Goal: Task Accomplishment & Management: Complete application form

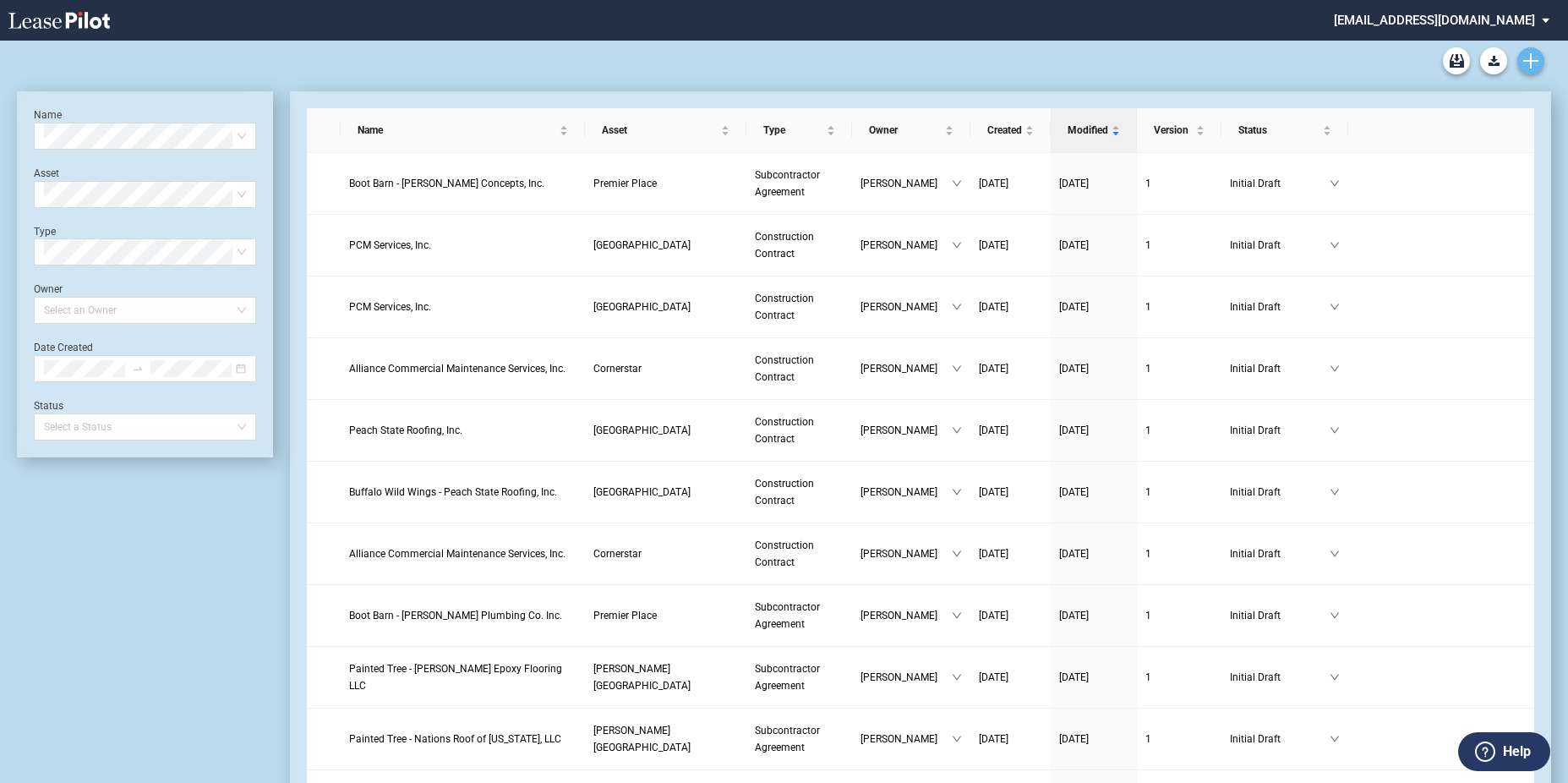
click at [1533, 56] on icon "Create new document" at bounding box center [1530, 61] width 15 height 15
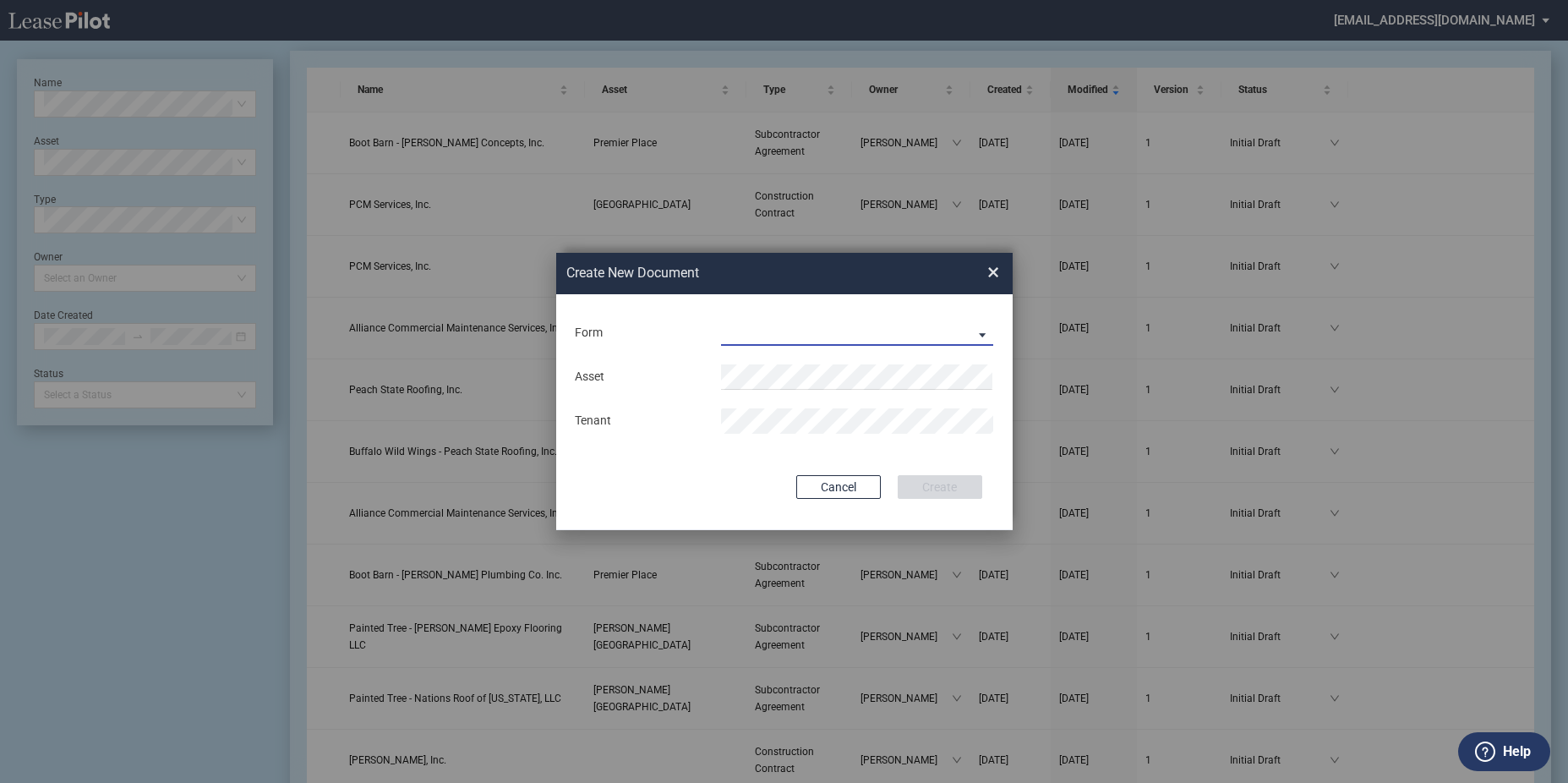
click at [779, 327] on md-select "Construction Contract Subcontractor Agreement" at bounding box center [857, 332] width 273 height 25
click at [807, 370] on div "Subcontractor Agreement" at bounding box center [798, 375] width 152 height 19
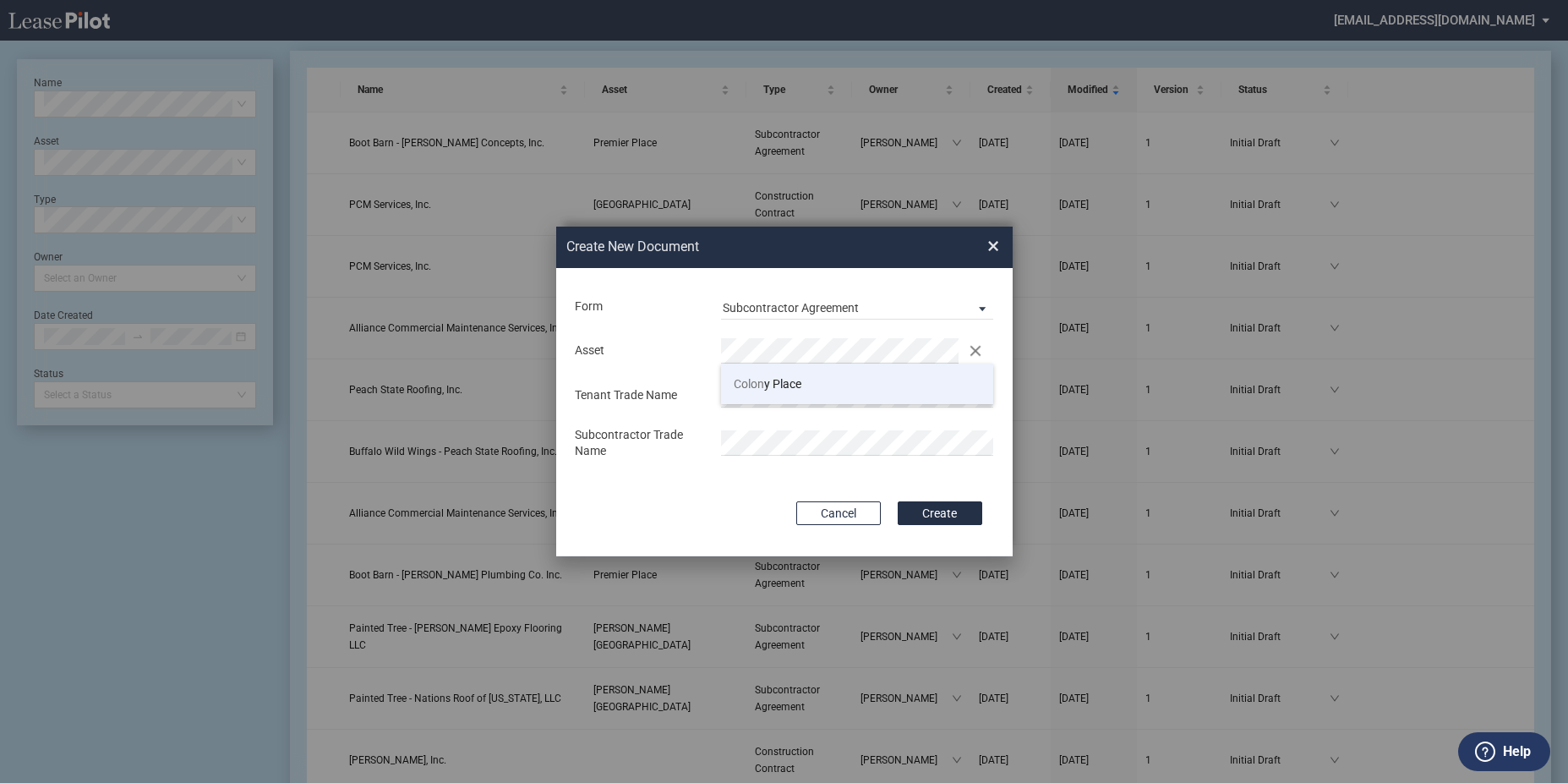
click at [781, 371] on li "Colon y Place" at bounding box center [857, 383] width 273 height 40
click at [898, 501] on button "Create" at bounding box center [940, 513] width 84 height 23
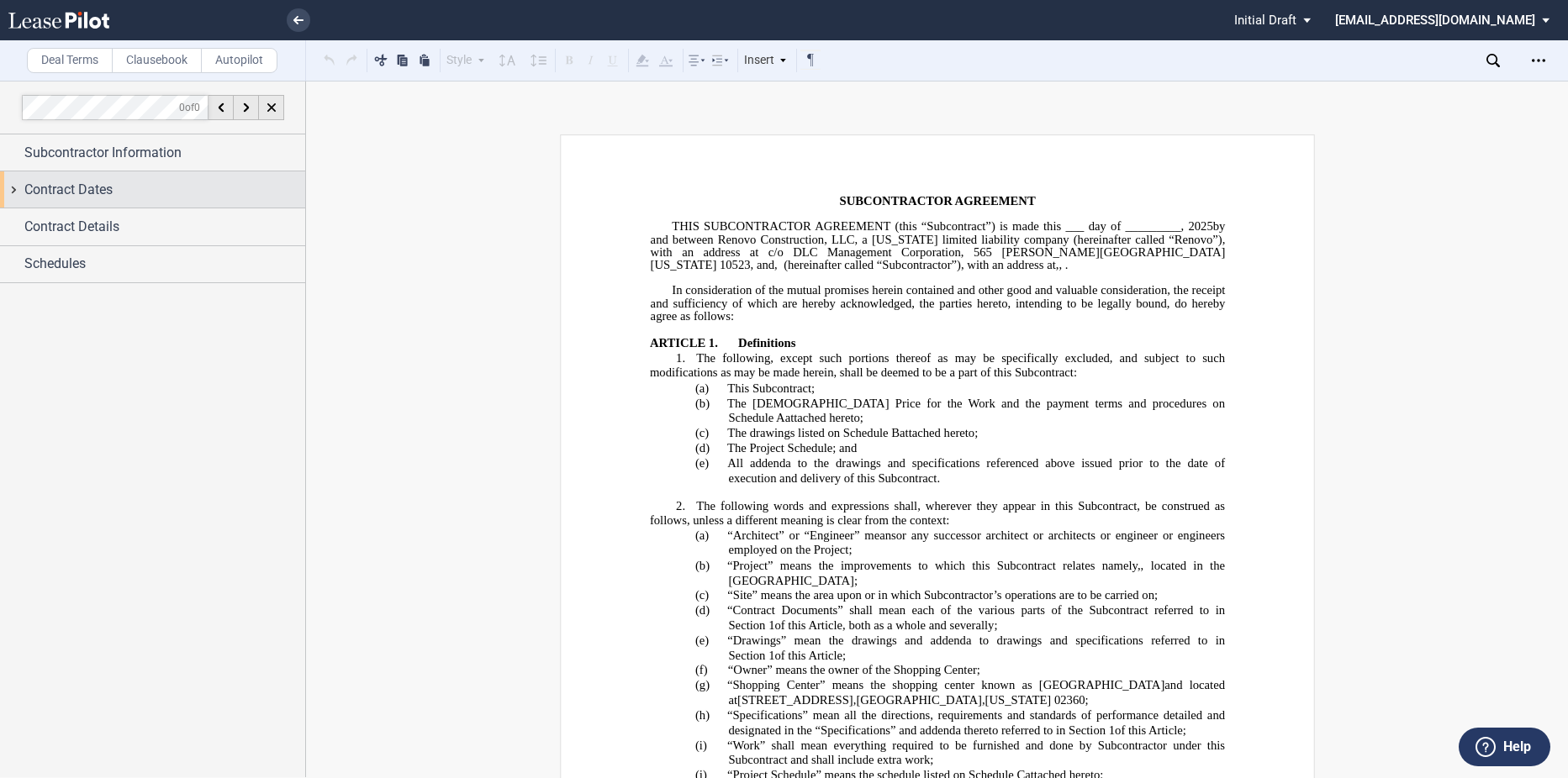
click at [159, 182] on div "Contract Dates" at bounding box center [164, 190] width 281 height 21
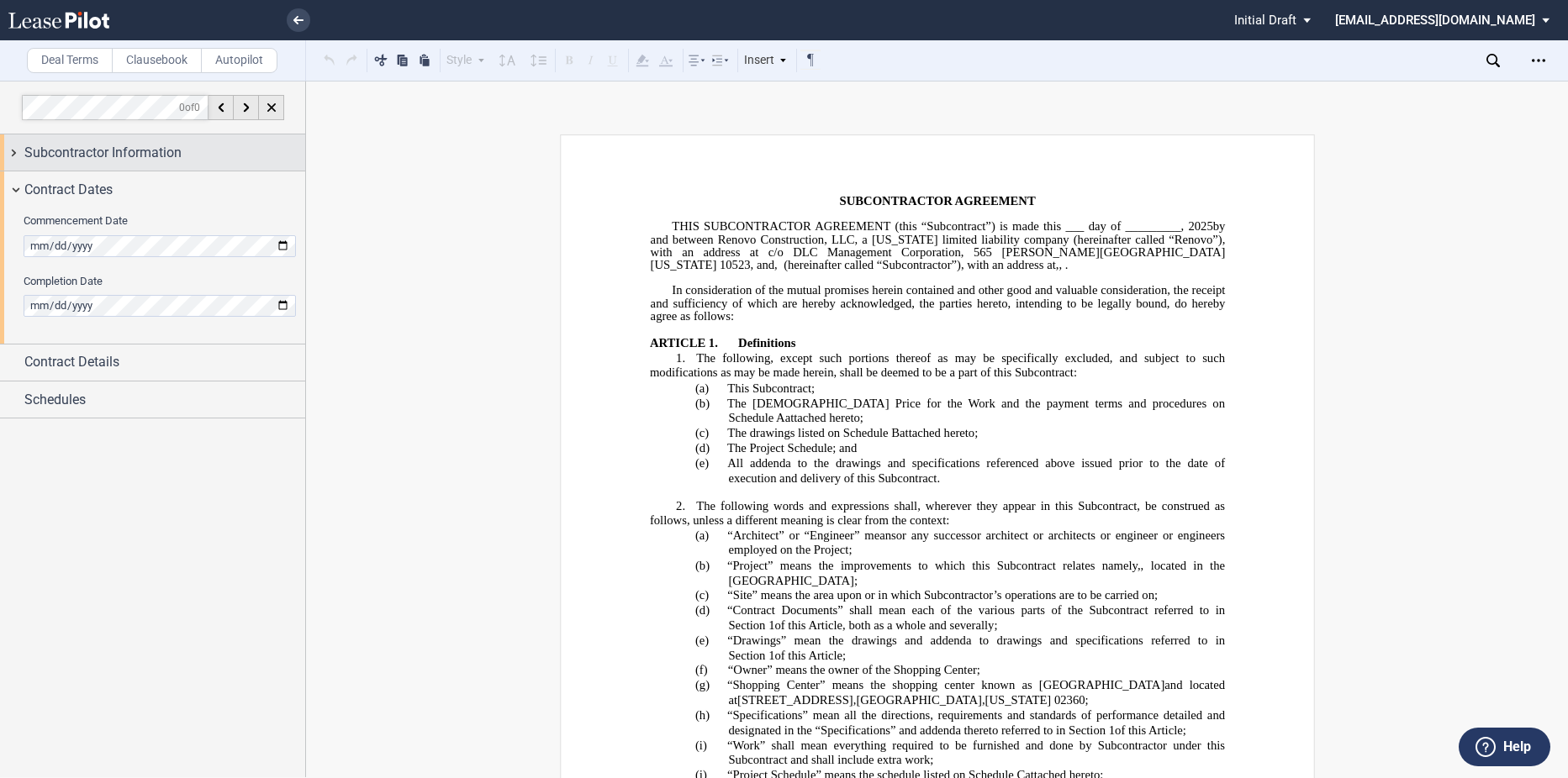
click at [157, 149] on span "Subcontractor Information" at bounding box center [103, 153] width 157 height 21
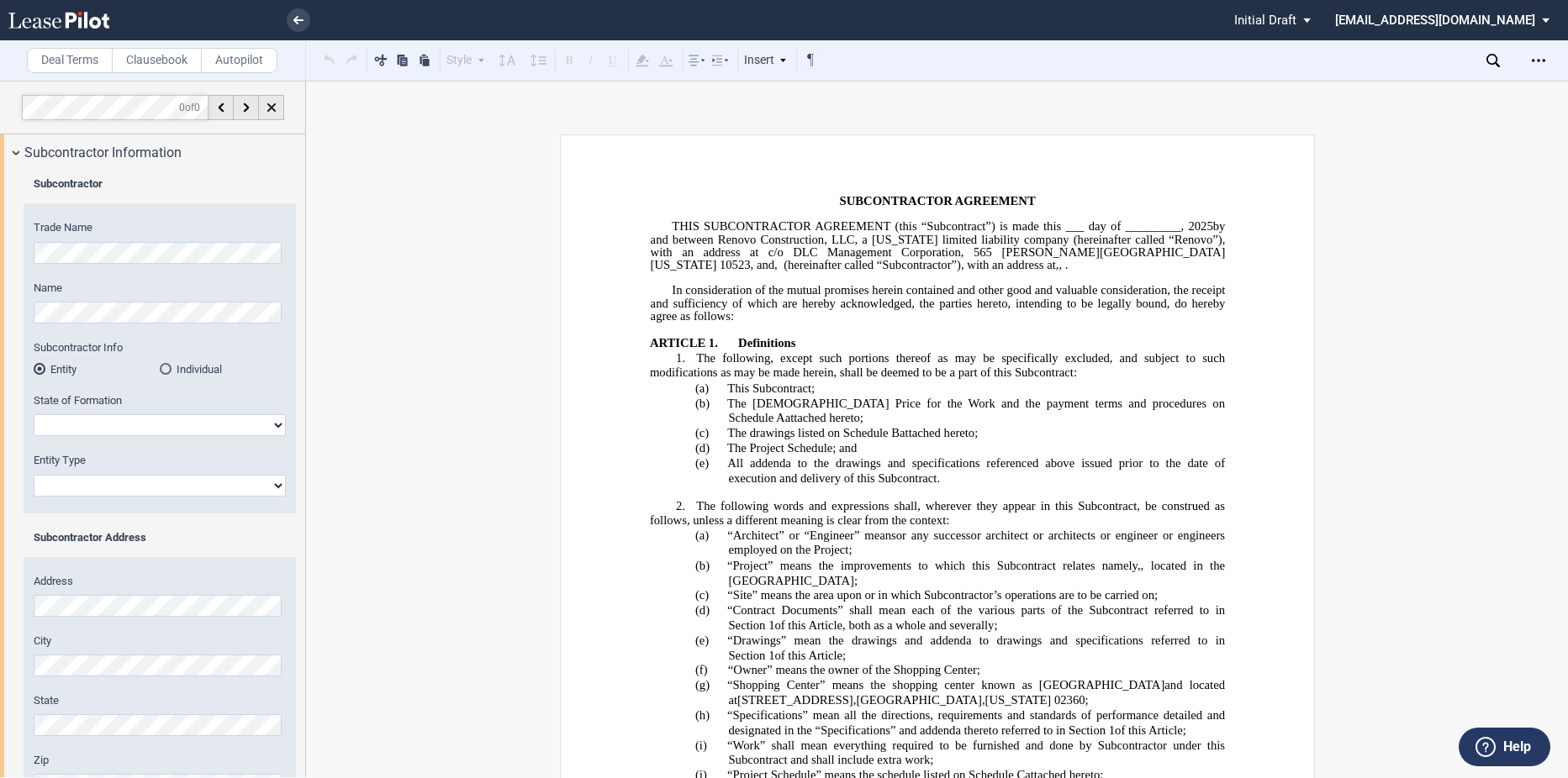
click at [10, 254] on div "Subcontractor Trade Name Name Subcontractor Info Entity Individual" at bounding box center [152, 565] width 305 height 790
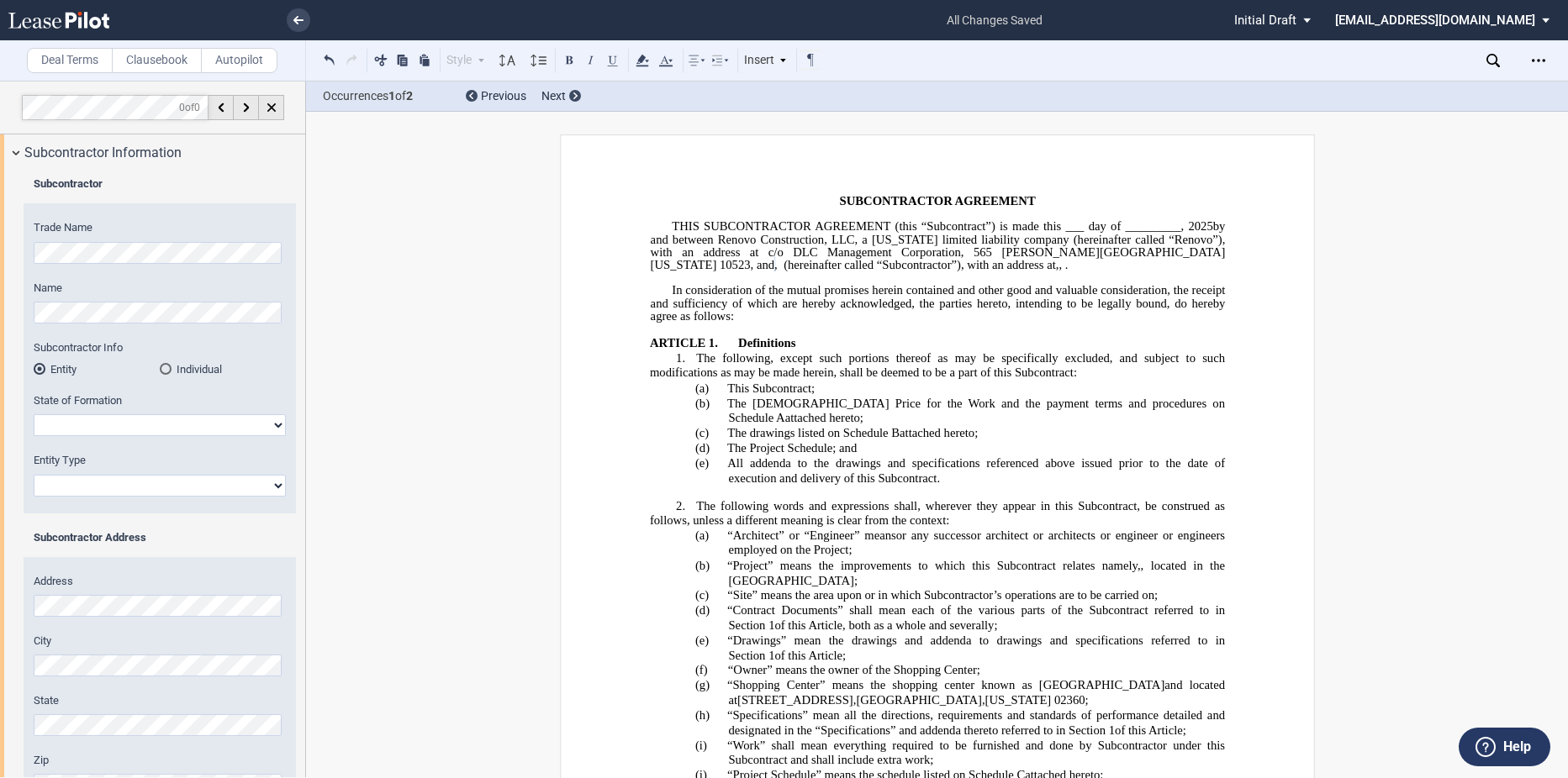
click at [95, 420] on select "[US_STATE] [US_STATE] [US_STATE] [US_STATE] [US_STATE] [US_STATE] [US_STATE] [U…" at bounding box center [160, 424] width 252 height 21
select select "[US_STATE]"
click at [34, 414] on select "[US_STATE] [US_STATE] [US_STATE] [US_STATE] [US_STATE] [US_STATE] [US_STATE] [U…" at bounding box center [160, 424] width 252 height 21
click at [177, 485] on select "Corporation Limited Liability Company General Partnership Limited Partnership O…" at bounding box center [160, 485] width 252 height 21
select select "Corporation"
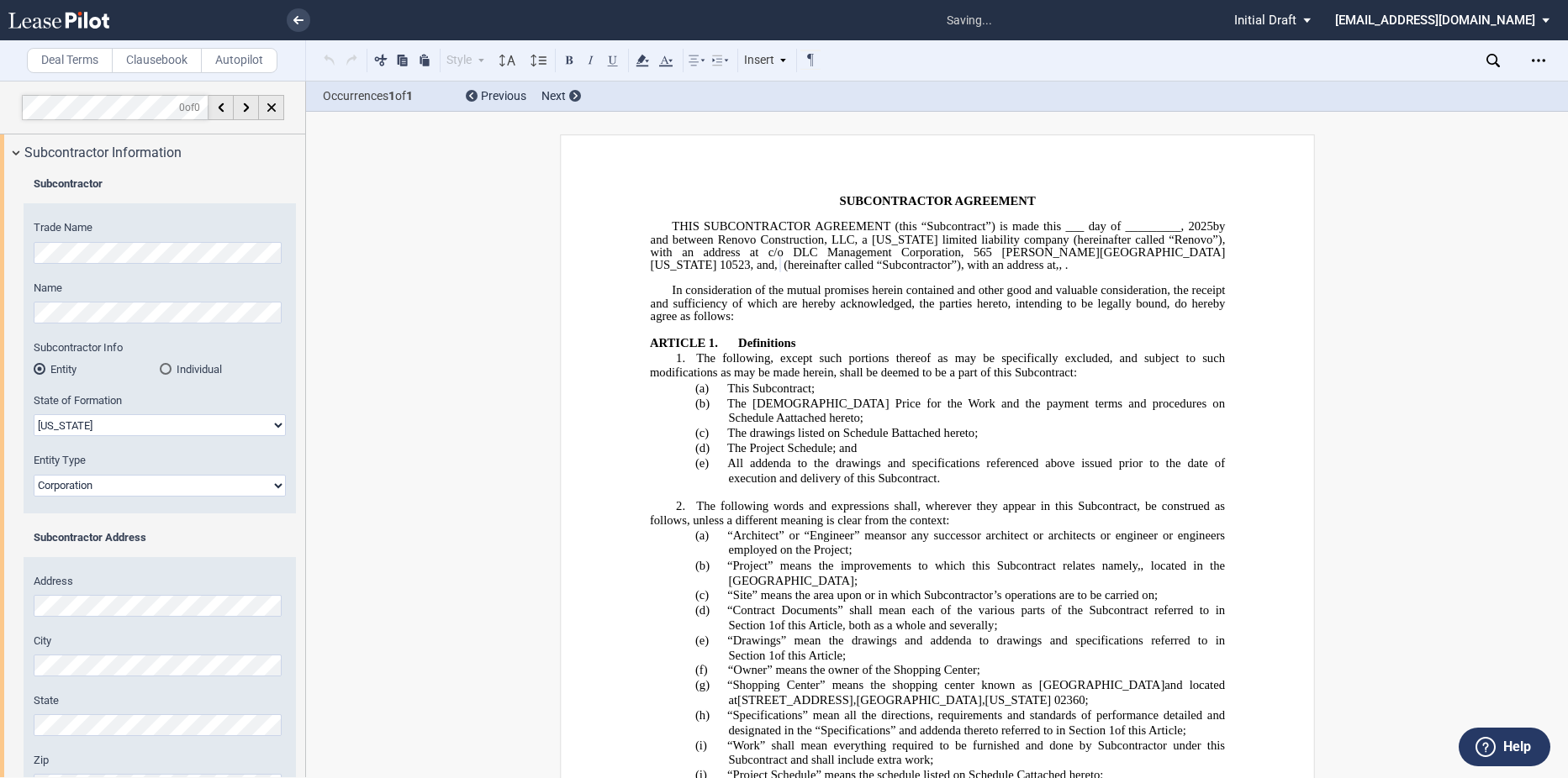
click at [34, 475] on select "Corporation Limited Liability Company General Partnership Limited Partnership O…" at bounding box center [160, 485] width 252 height 21
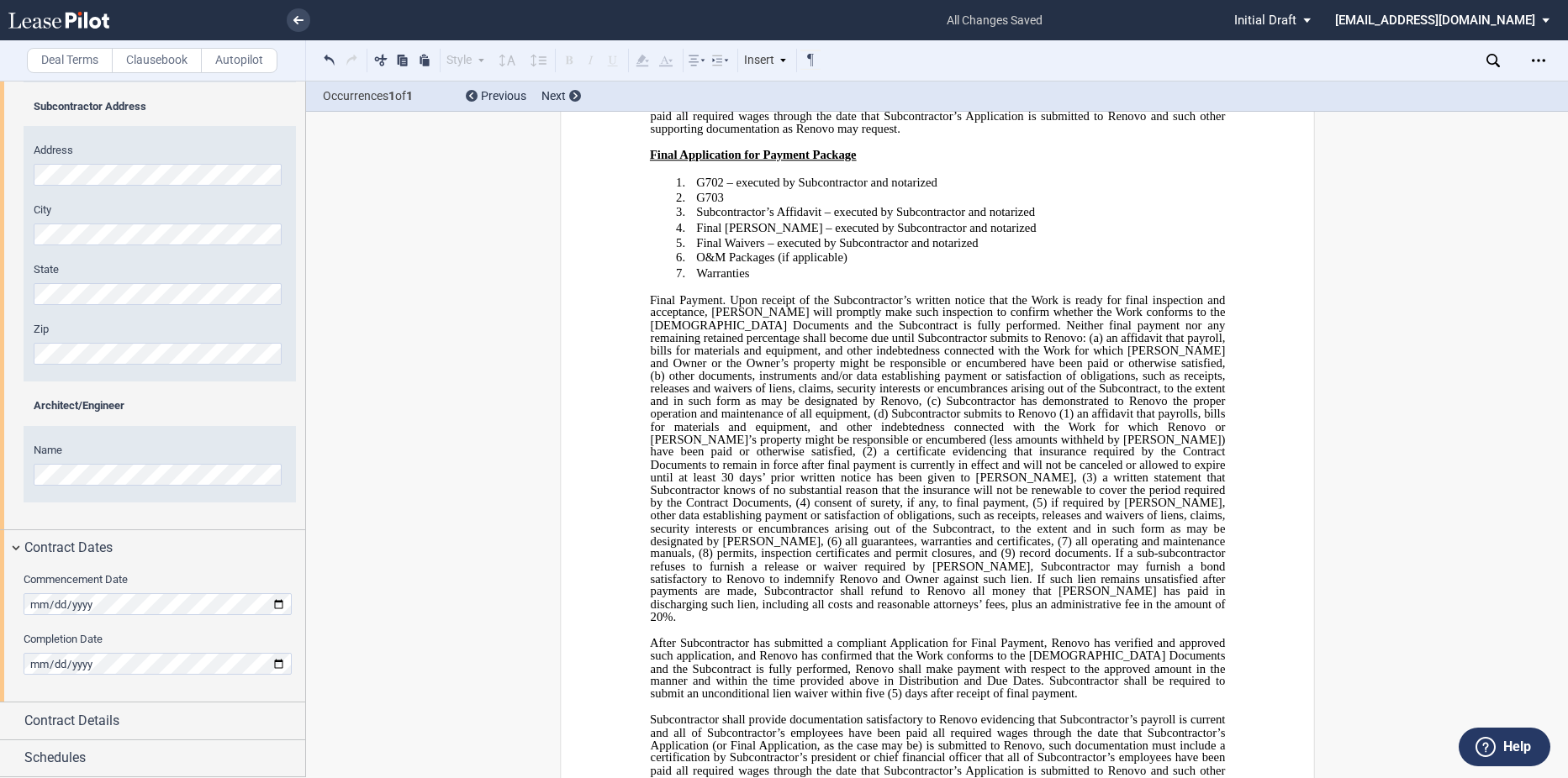
scroll to position [11034, 0]
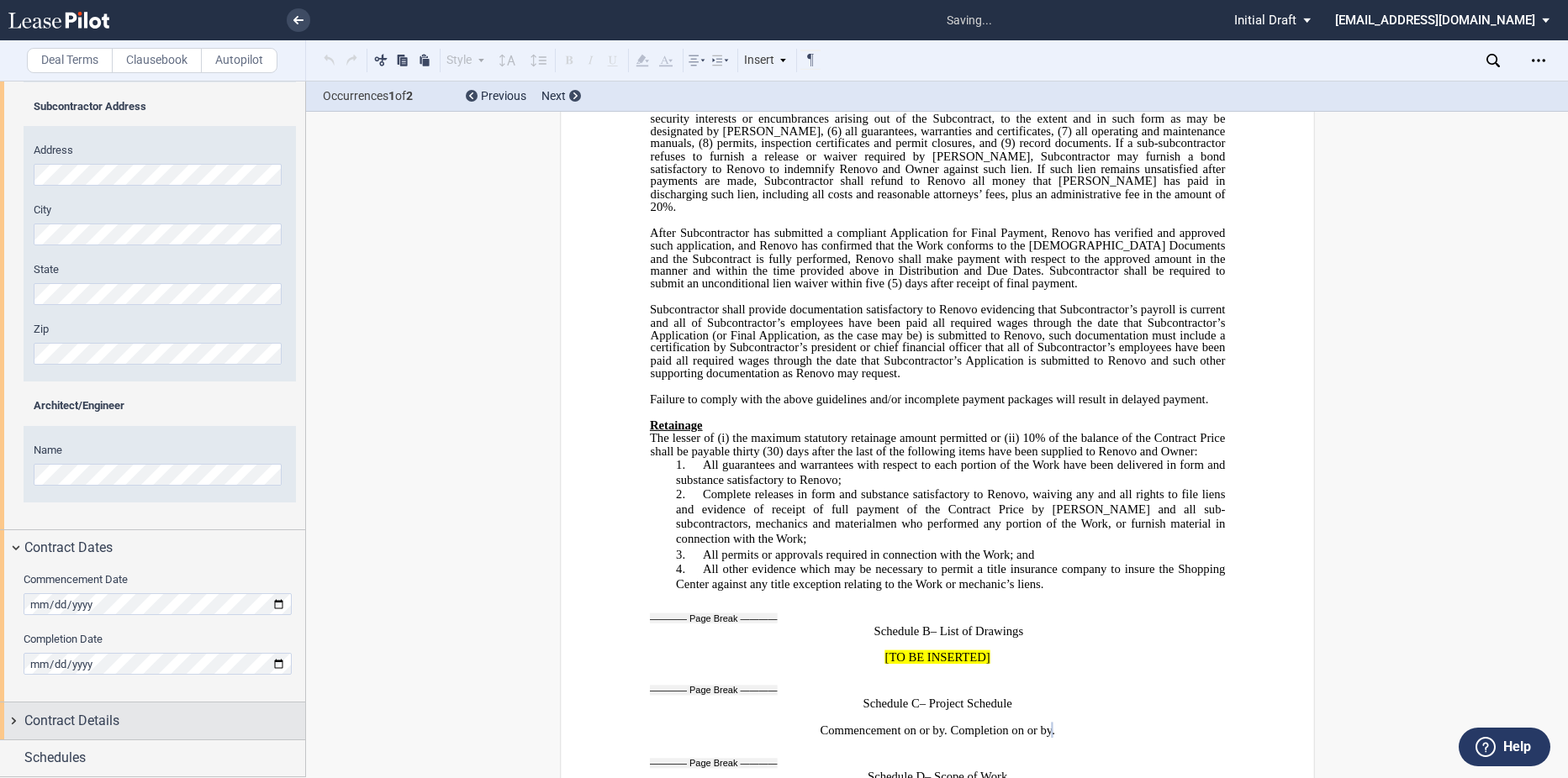
click at [64, 720] on span "Contract Details" at bounding box center [72, 721] width 95 height 21
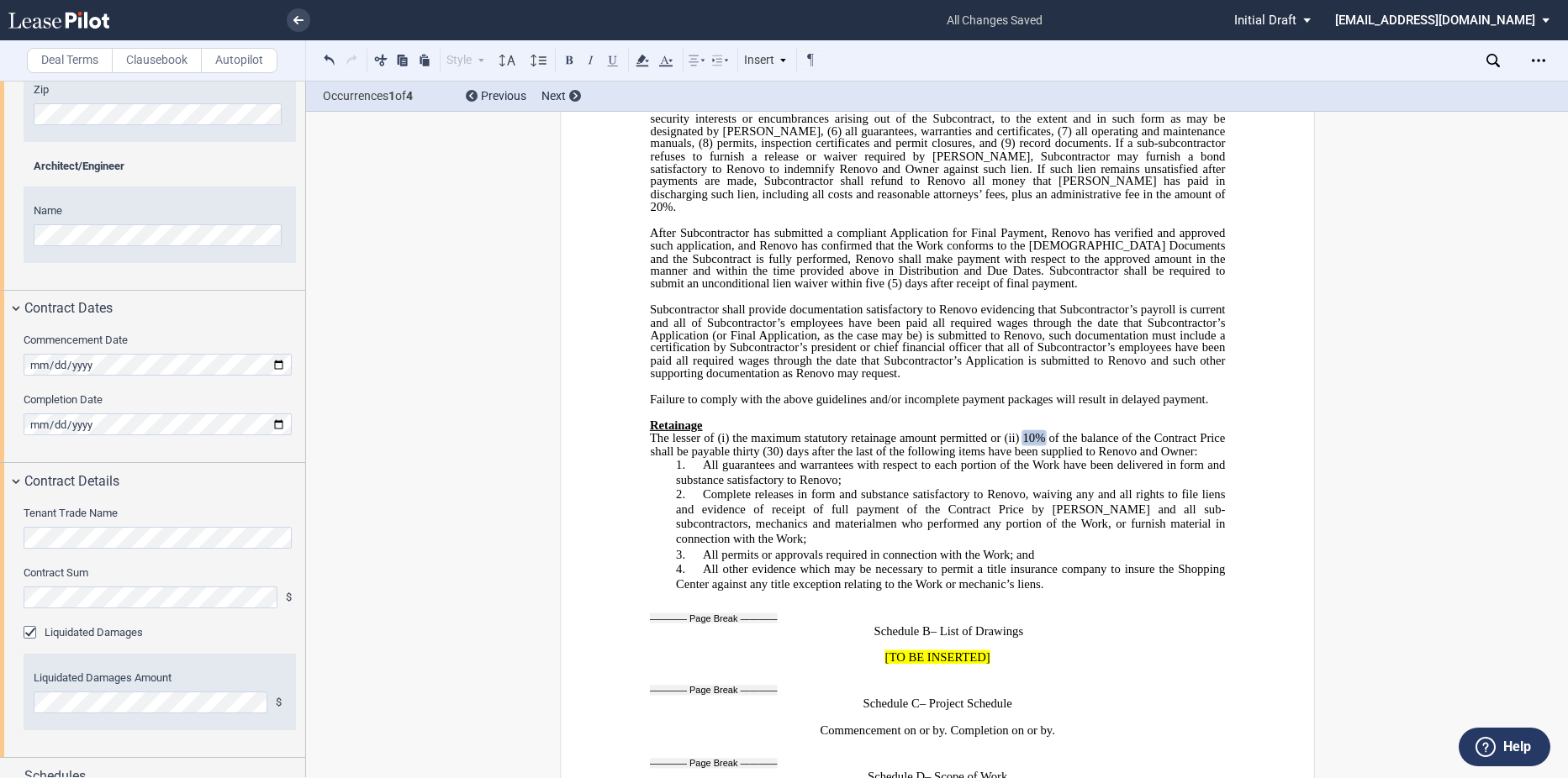
scroll to position [688, 0]
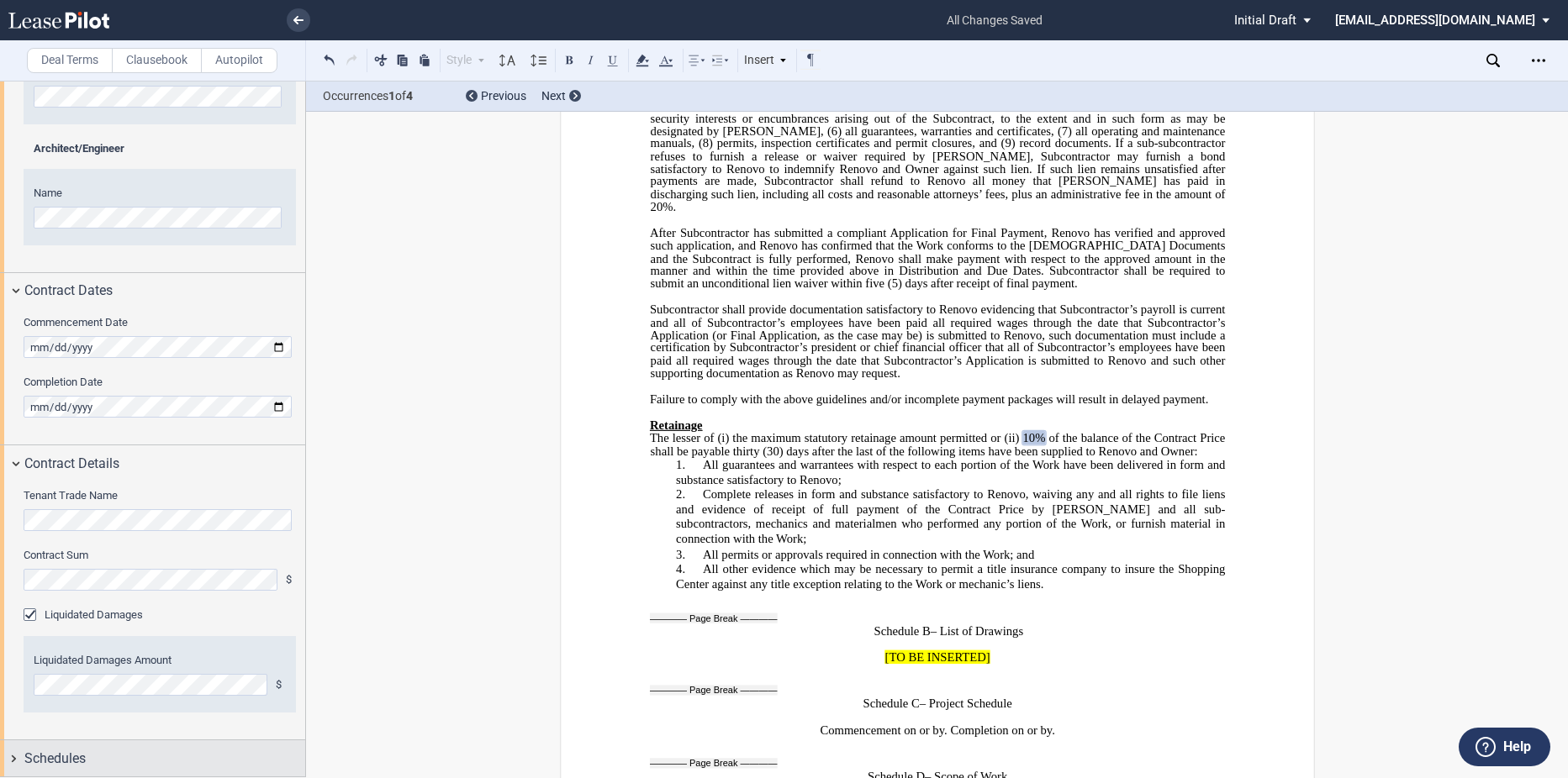
click at [98, 749] on div "Schedules" at bounding box center [164, 759] width 281 height 21
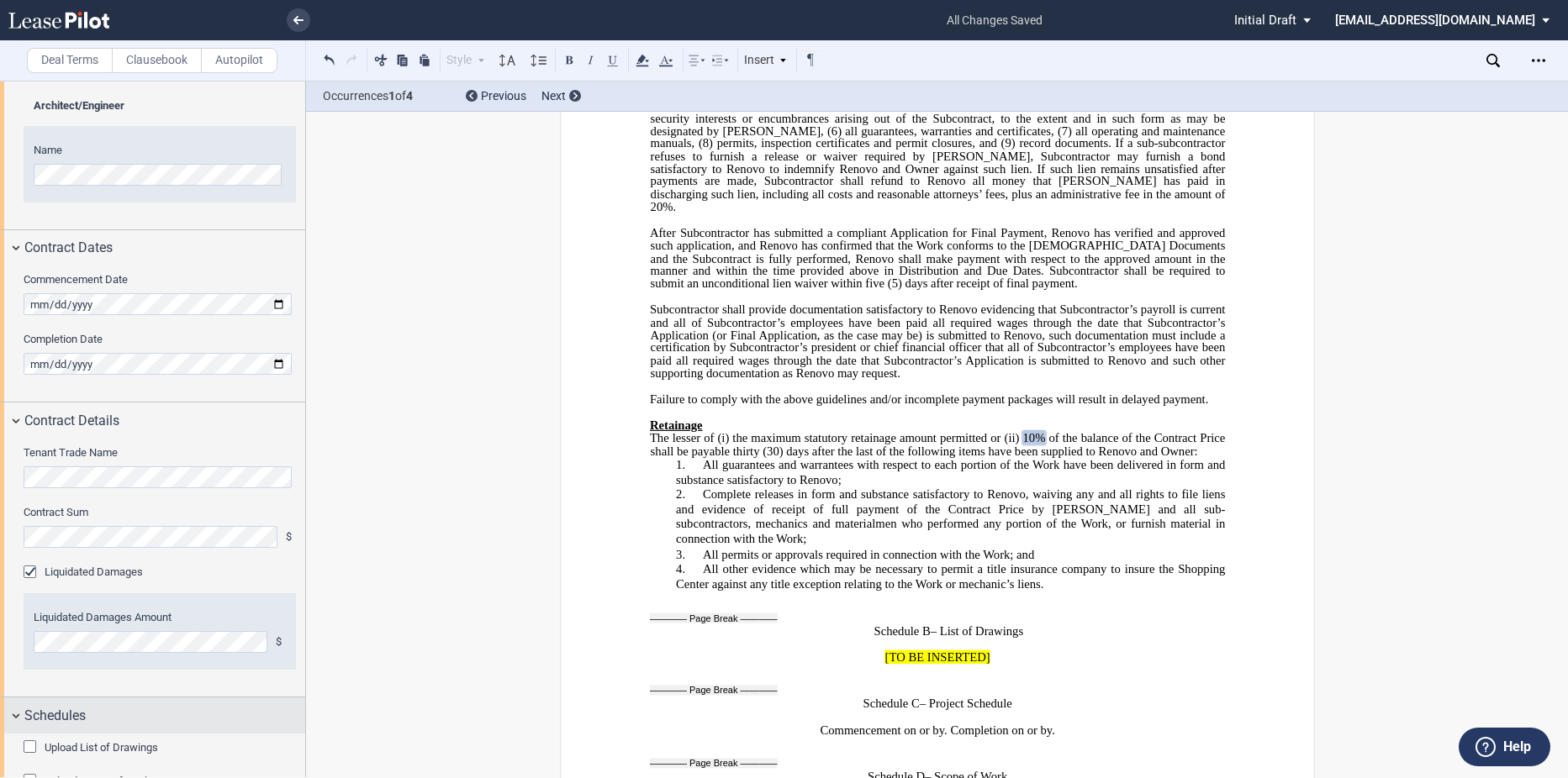
scroll to position [771, 0]
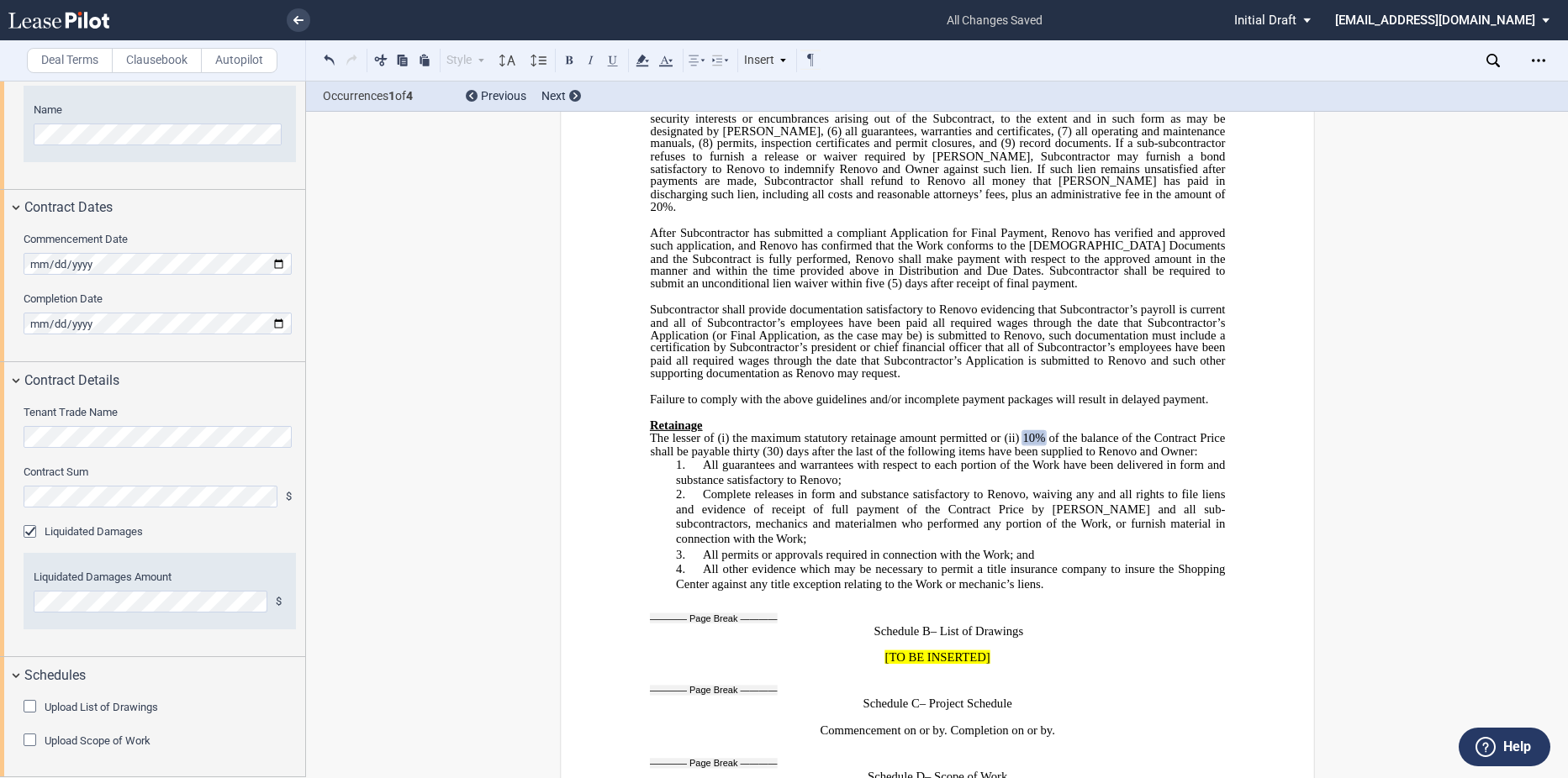
click at [55, 713] on label "Upload List of Drawings" at bounding box center [102, 707] width 114 height 15
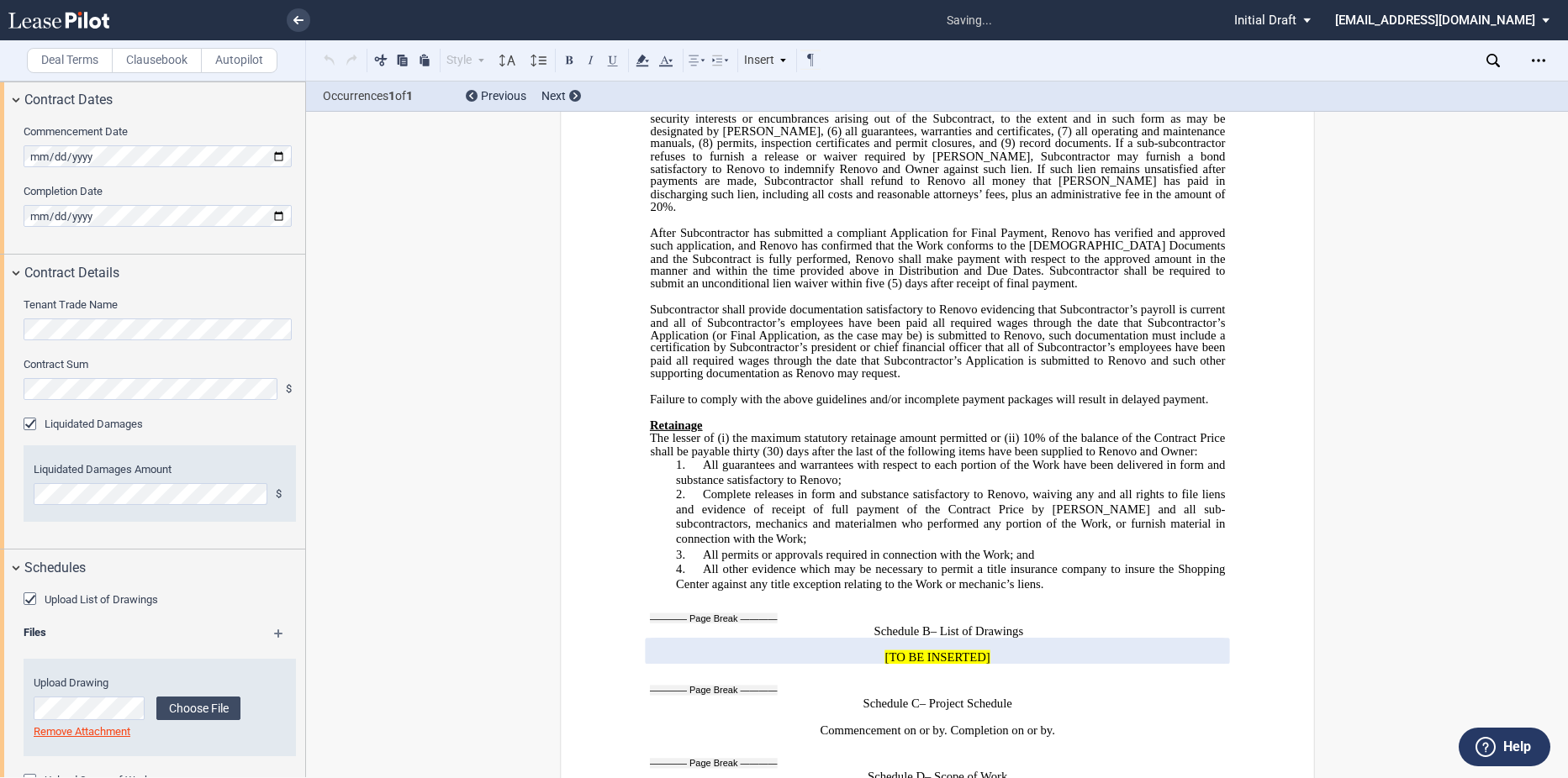
scroll to position [919, 0]
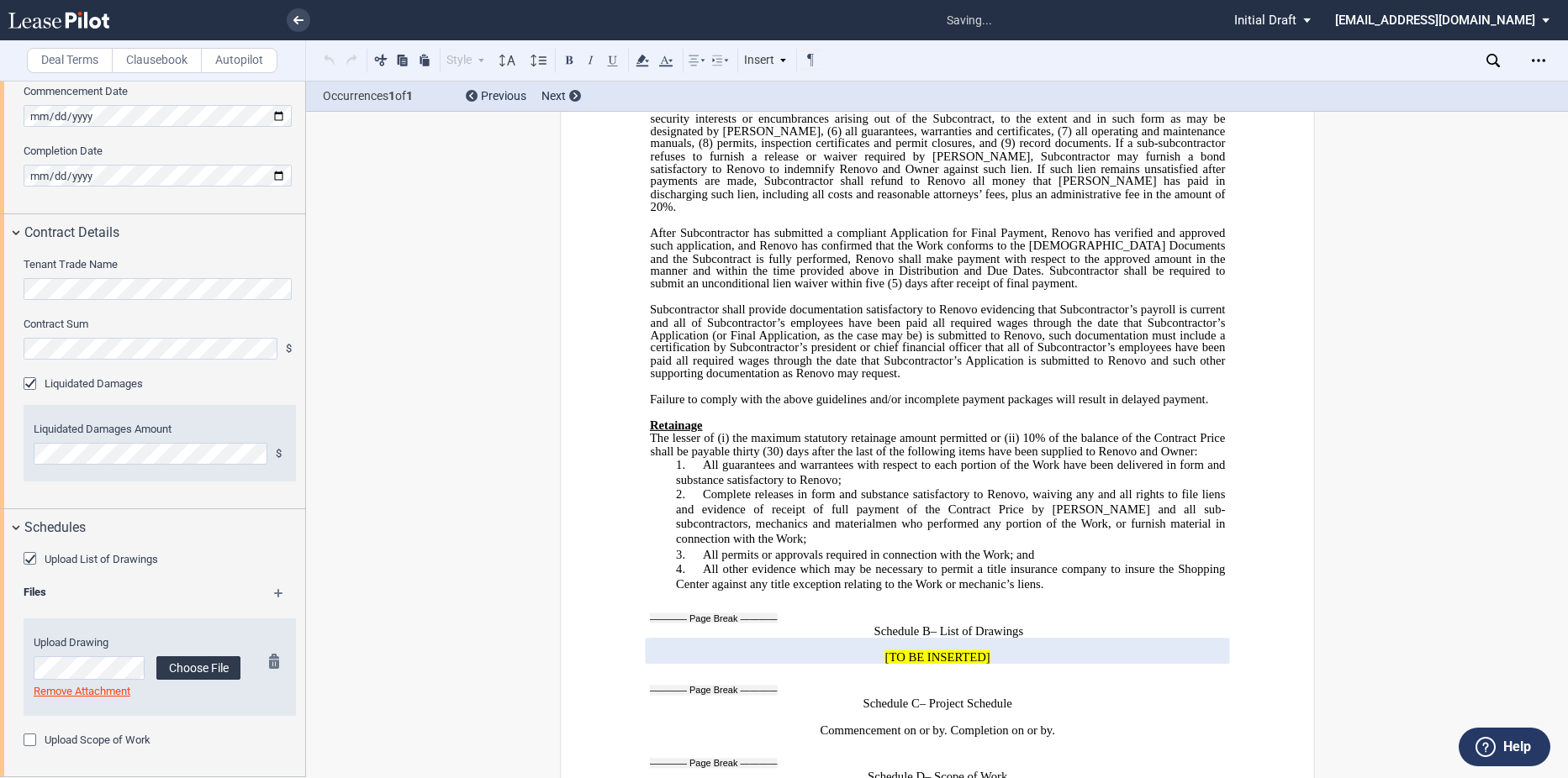
click at [197, 664] on label "Choose File" at bounding box center [199, 667] width 84 height 23
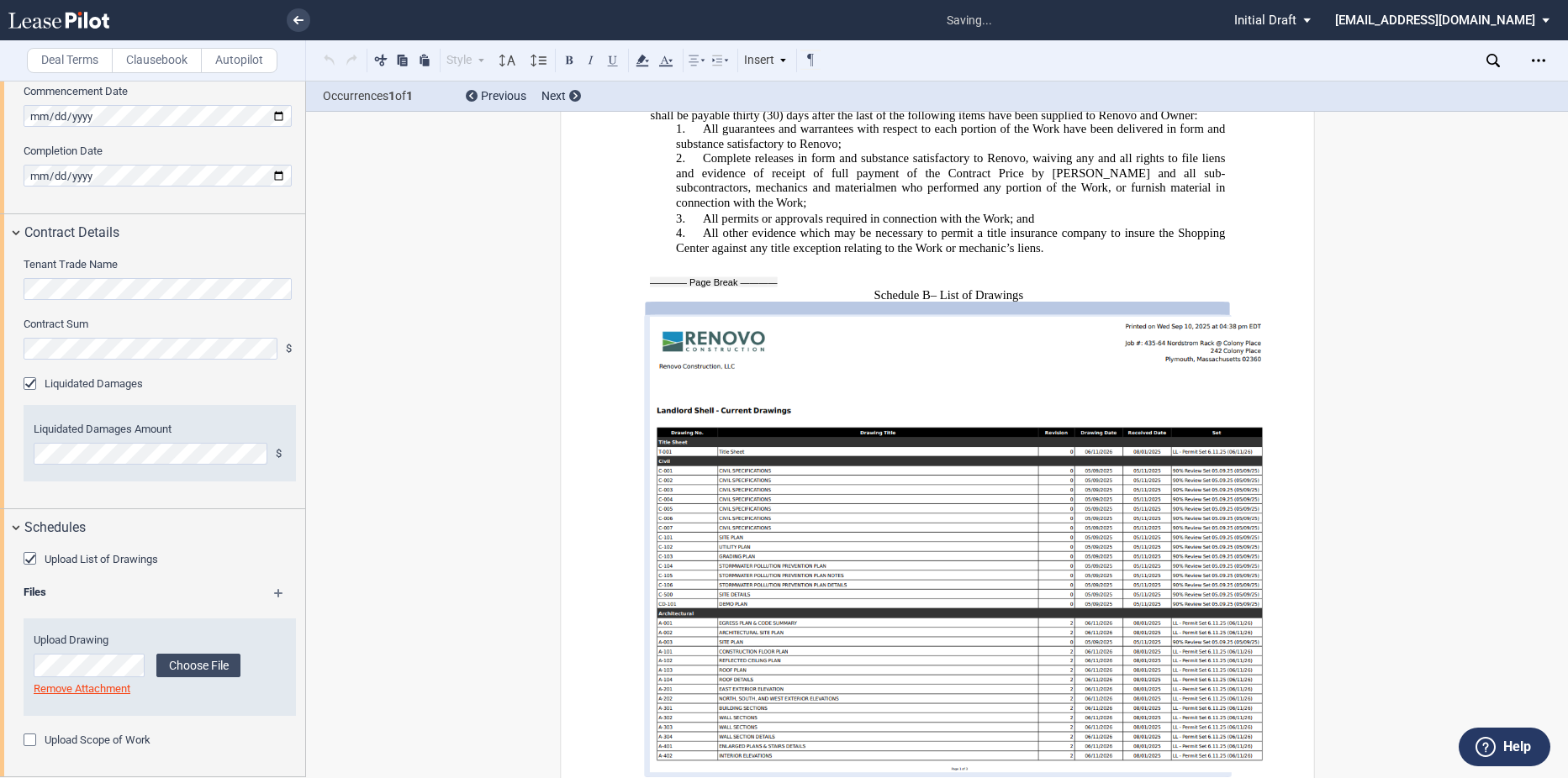
scroll to position [11383, 0]
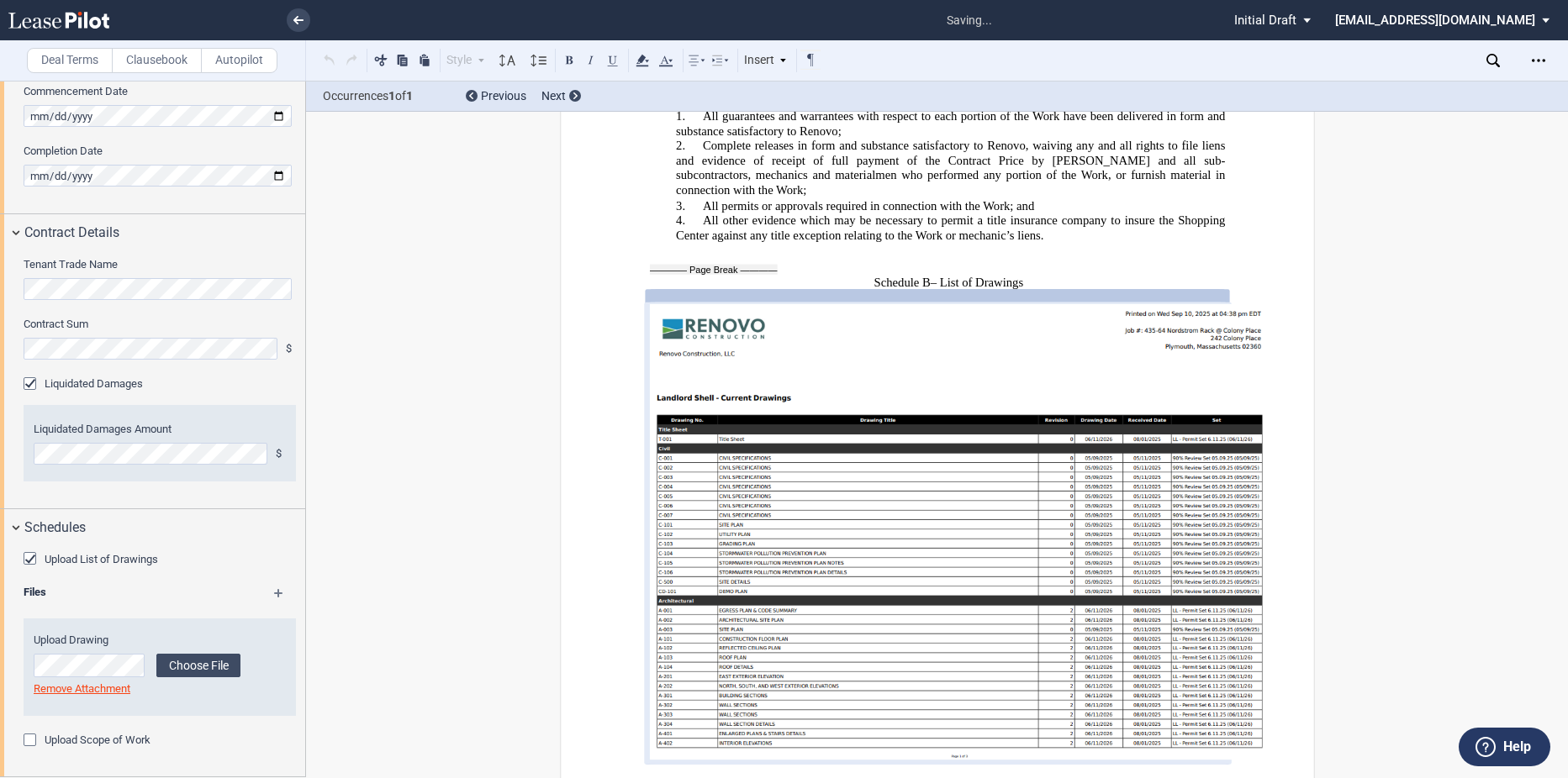
click at [267, 584] on div "Upload List of Drawings Files Upload Drawing Choose File Loading" at bounding box center [152, 661] width 305 height 231
click at [274, 592] on md-icon at bounding box center [287, 599] width 24 height 21
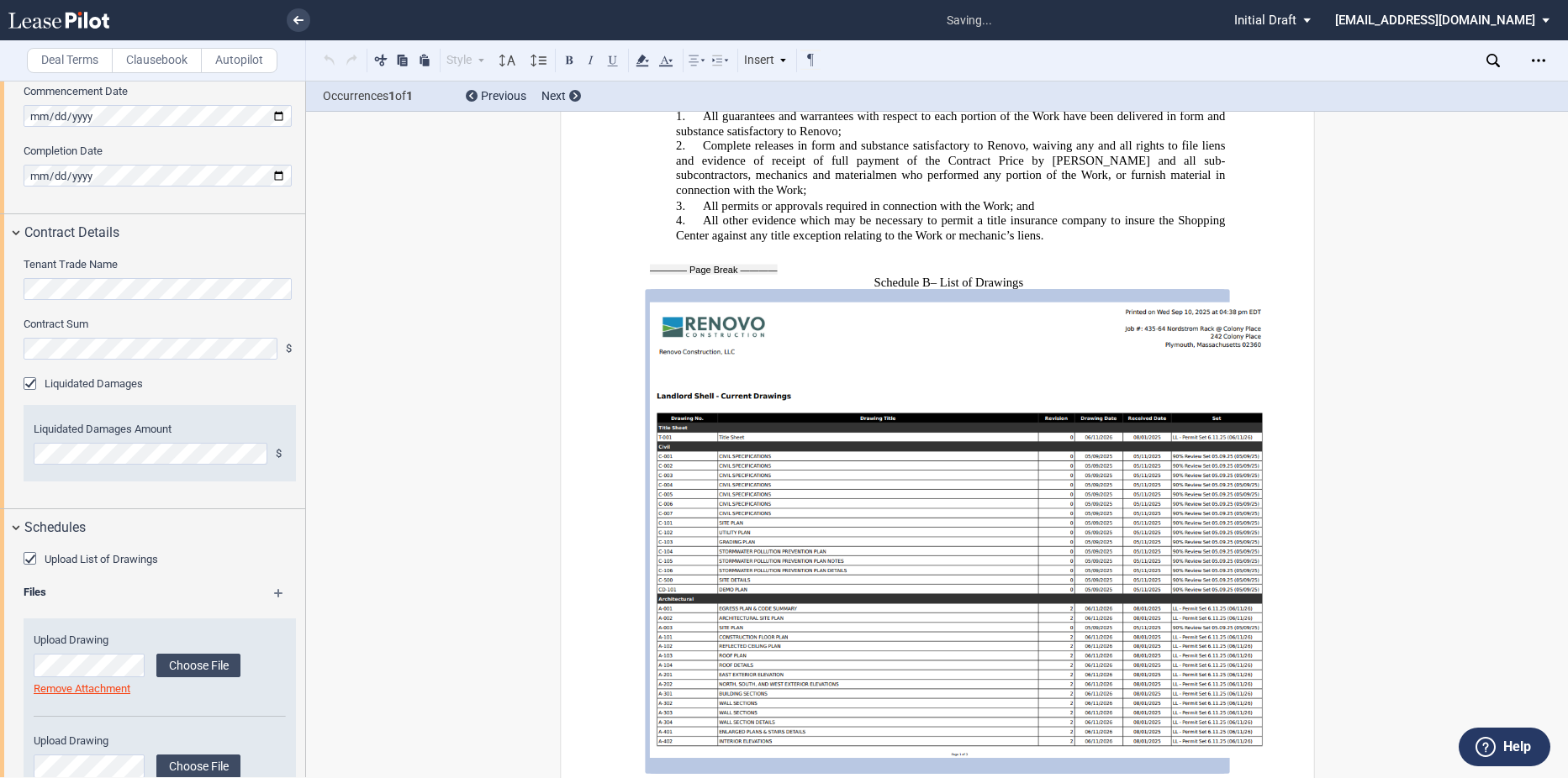
click at [274, 592] on md-icon at bounding box center [287, 599] width 24 height 21
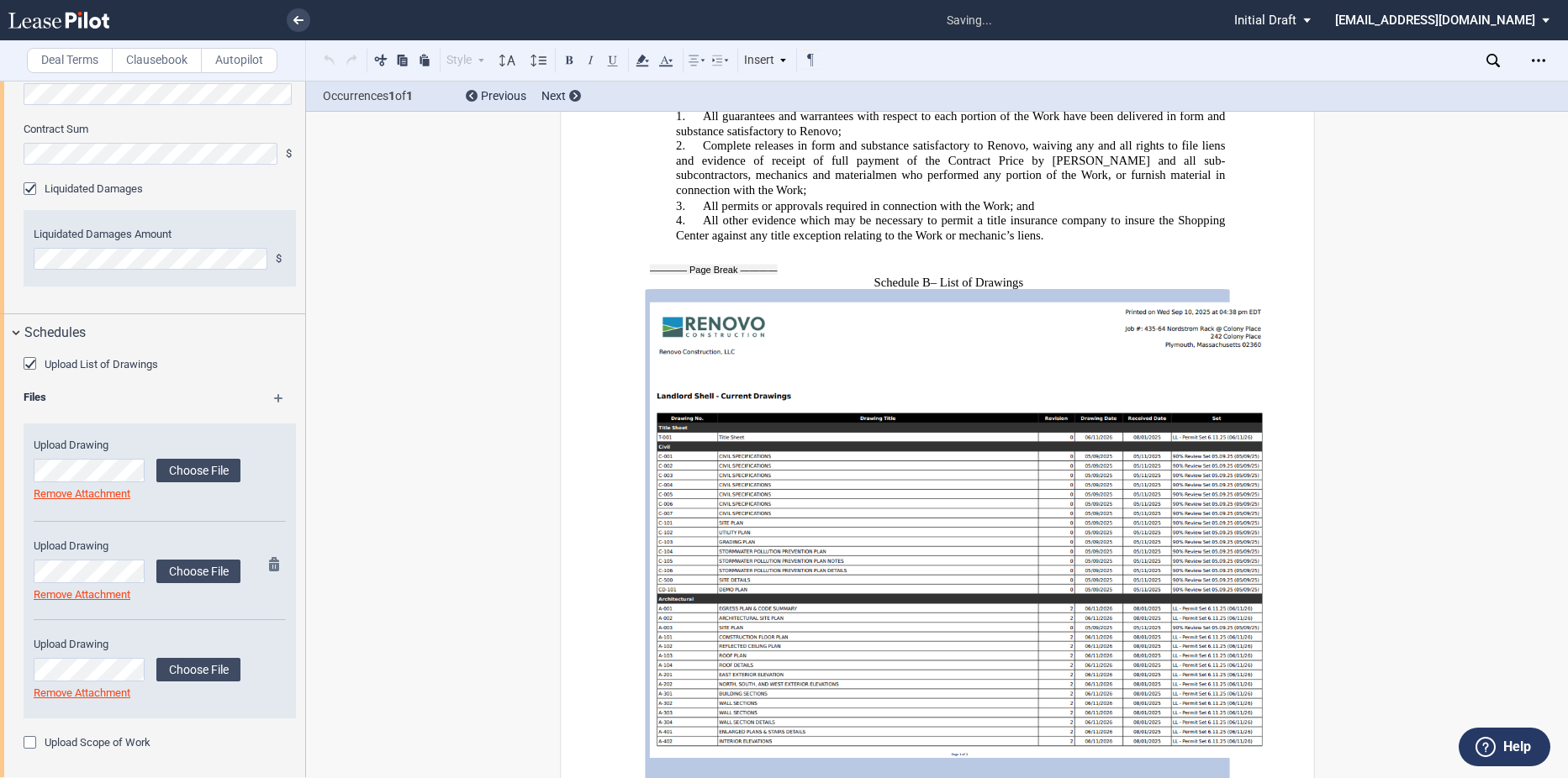
scroll to position [1117, 0]
click at [206, 568] on label "Choose File" at bounding box center [199, 568] width 84 height 23
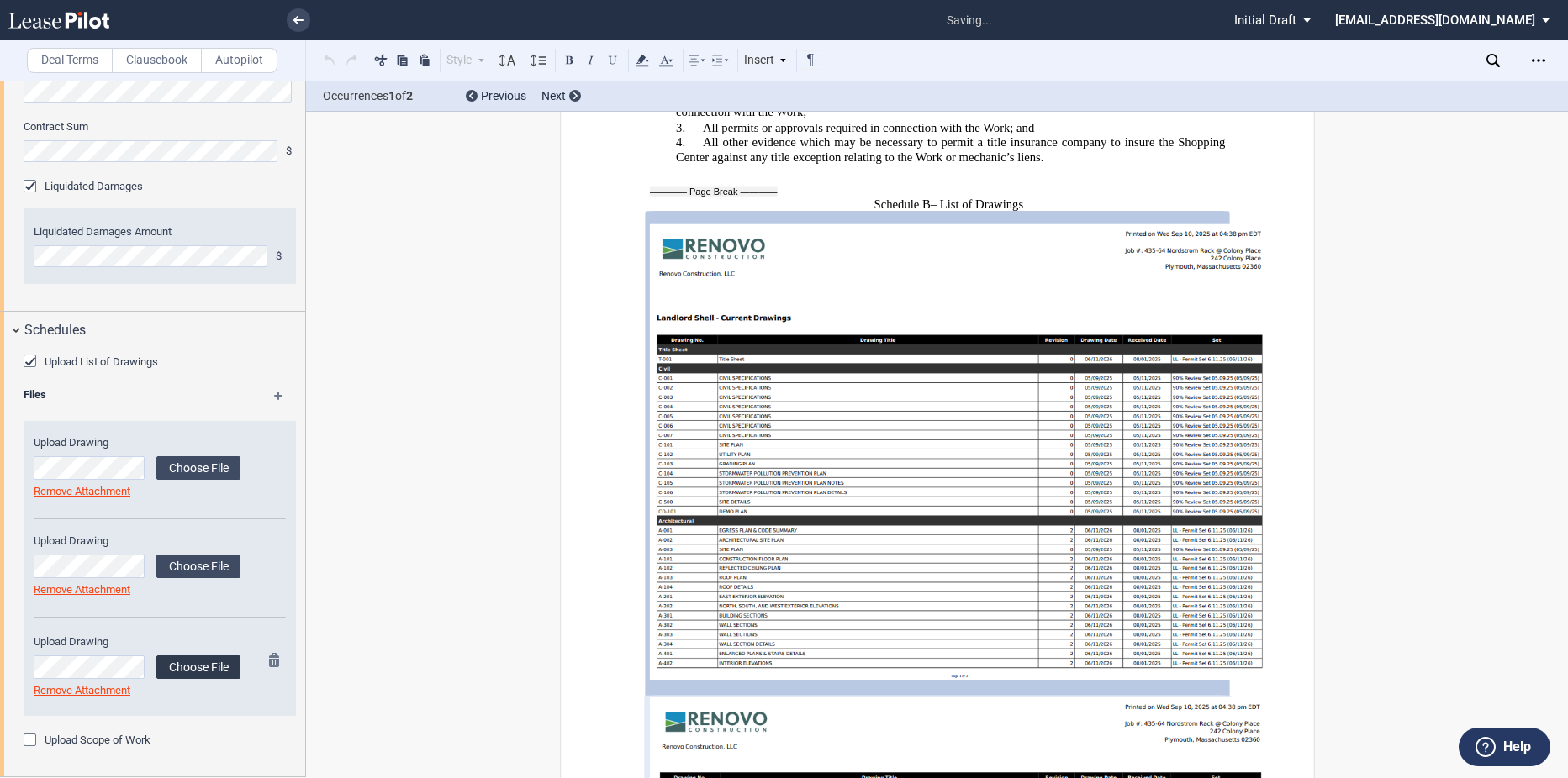
scroll to position [11461, 0]
click at [201, 673] on label "Choose File" at bounding box center [199, 667] width 84 height 23
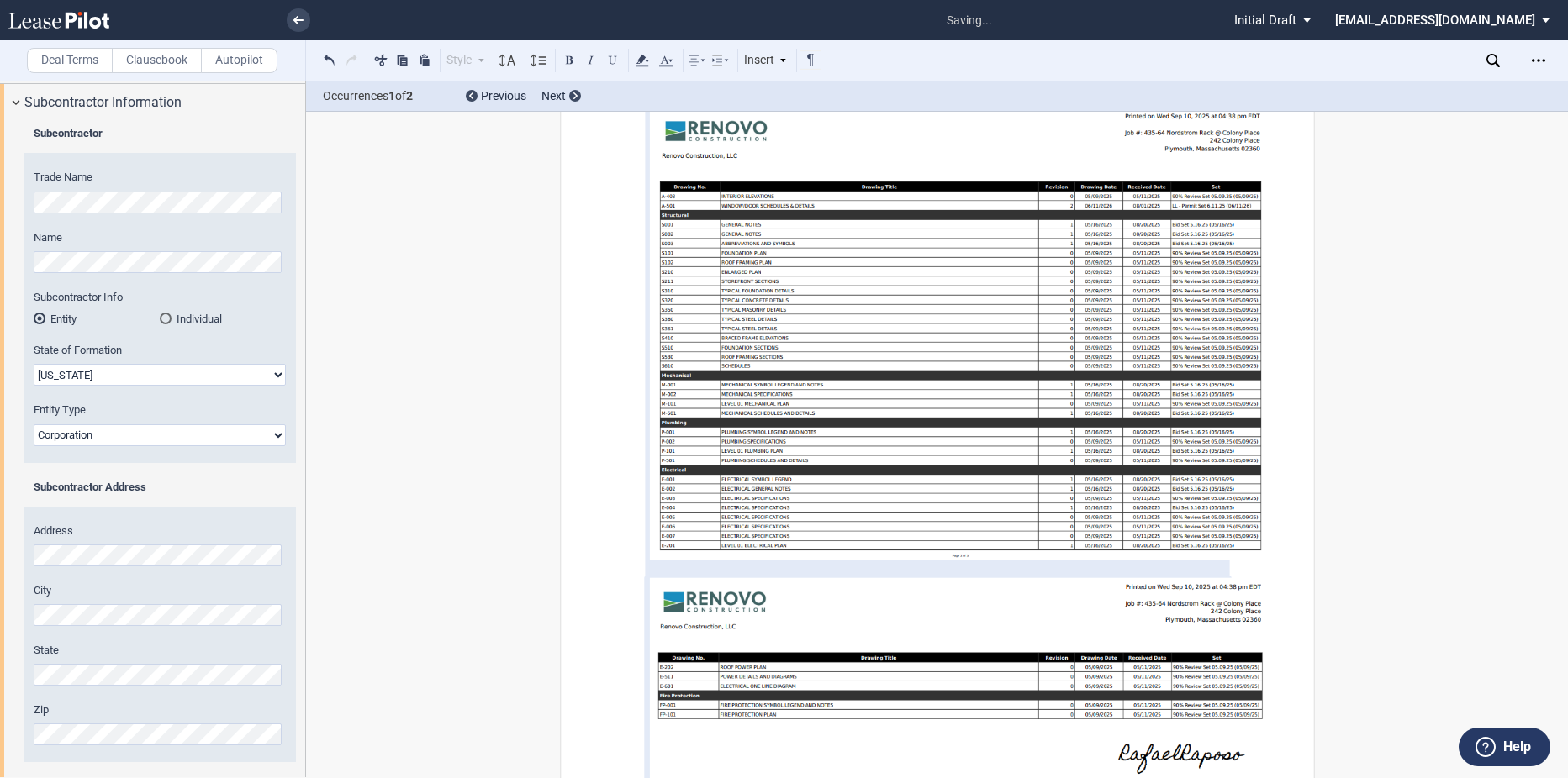
scroll to position [0, 0]
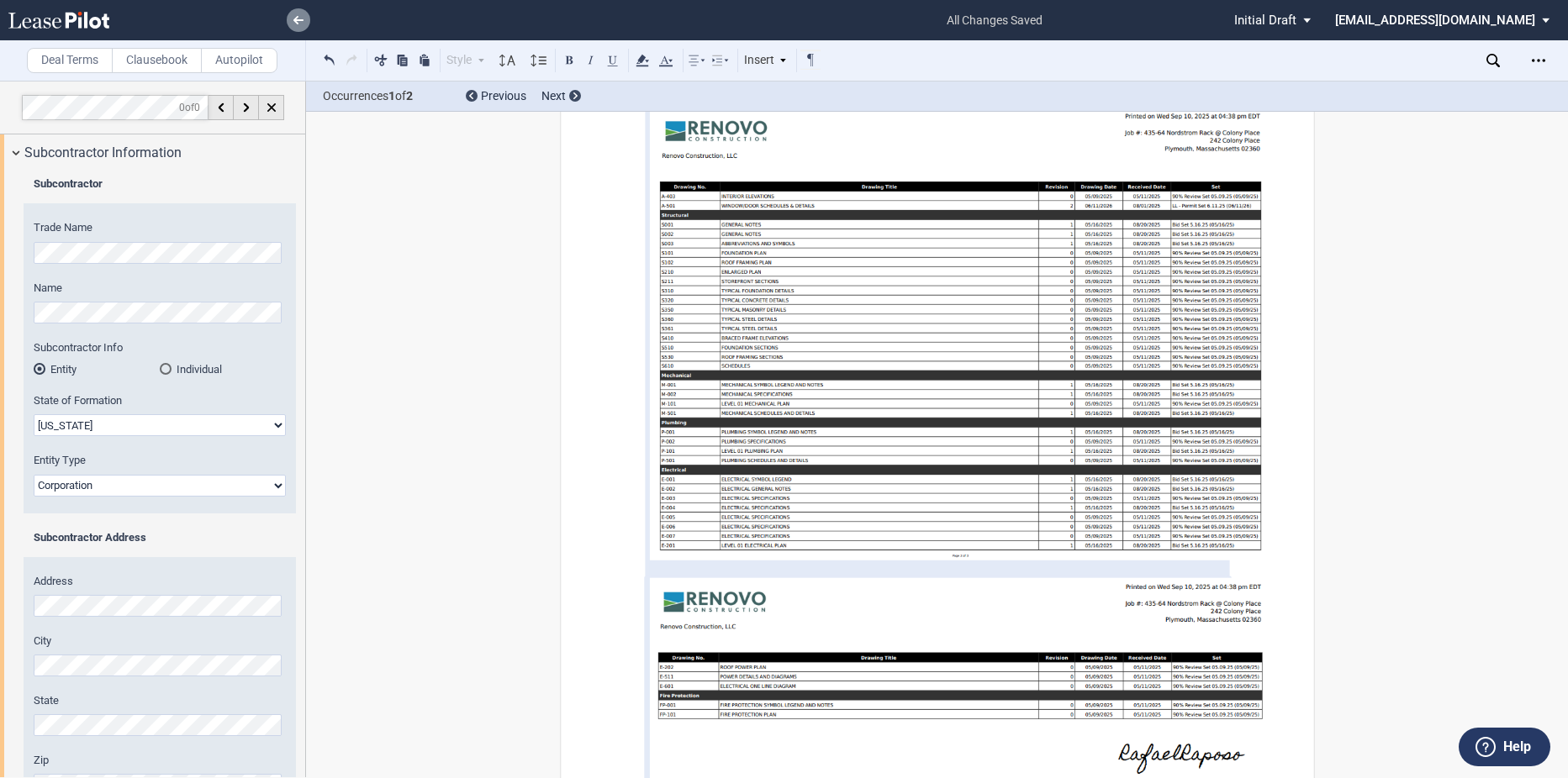
click at [301, 20] on use at bounding box center [298, 20] width 10 height 8
